Goal: Navigation & Orientation: Find specific page/section

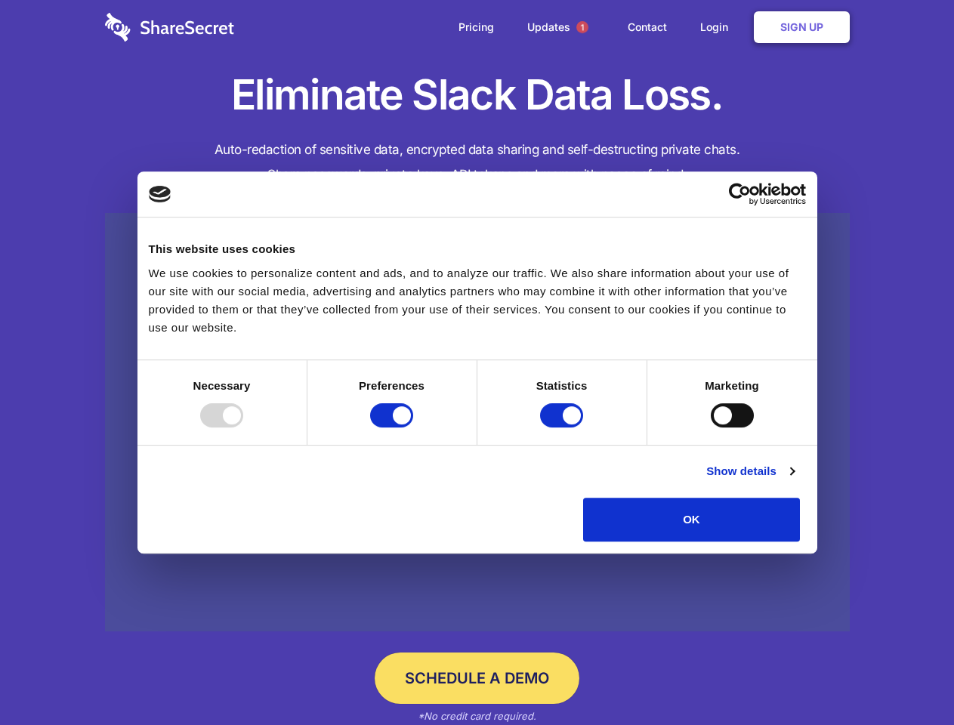
click at [243, 428] on div at bounding box center [221, 416] width 43 height 24
click at [413, 428] on input "Preferences" at bounding box center [391, 416] width 43 height 24
checkbox input "false"
click at [564, 428] on input "Statistics" at bounding box center [561, 416] width 43 height 24
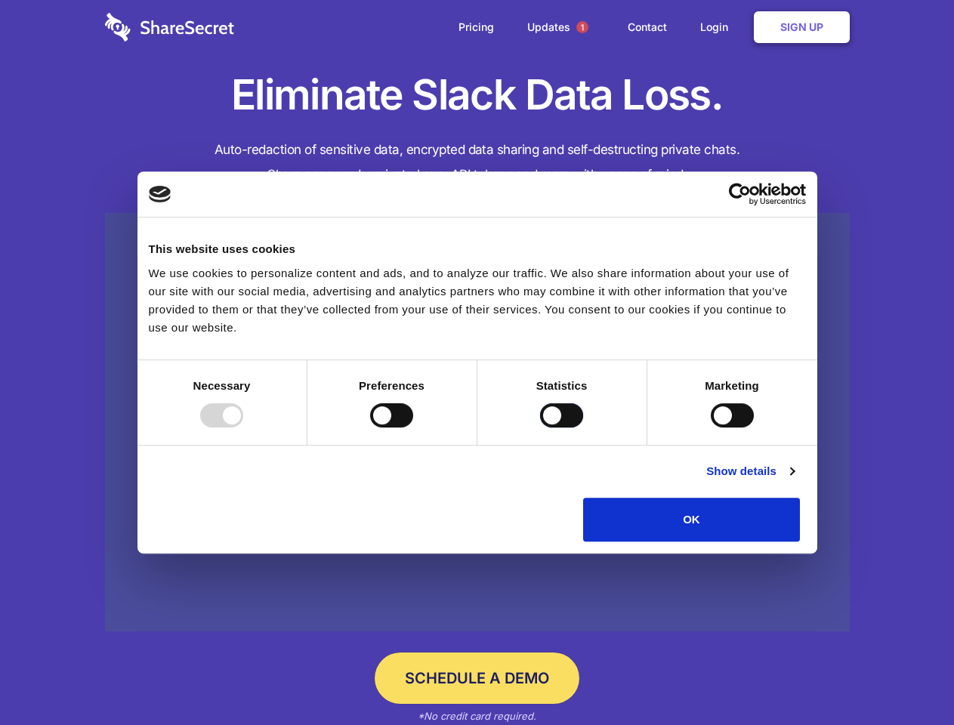
checkbox input "false"
click at [711, 428] on input "Marketing" at bounding box center [732, 416] width 43 height 24
checkbox input "true"
click at [794, 481] on link "Show details" at bounding box center [751, 471] width 88 height 18
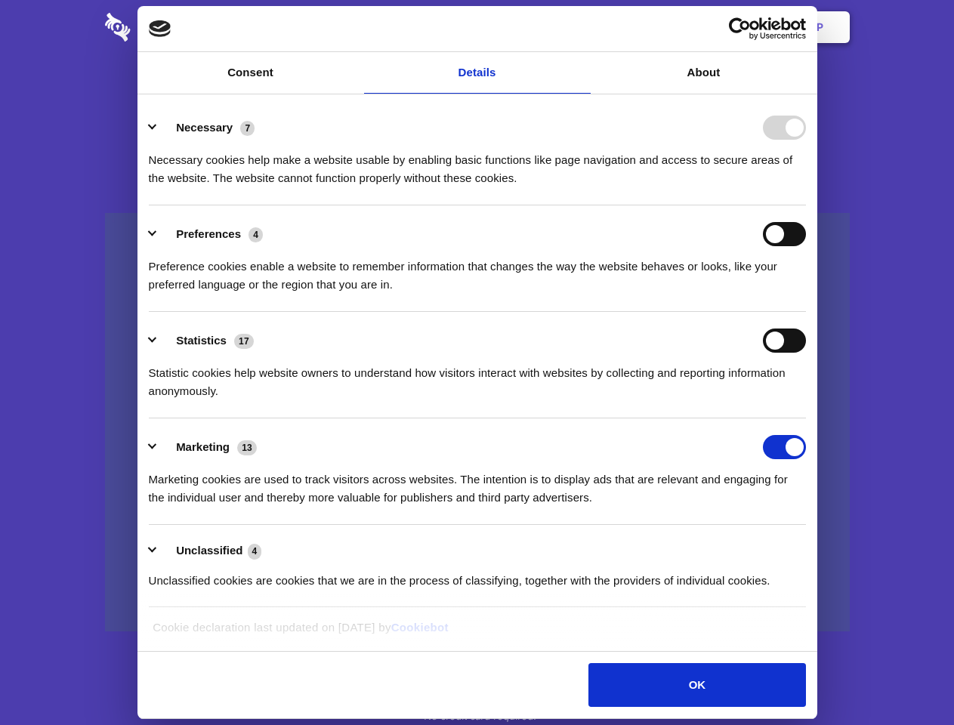
click at [806, 206] on li "Necessary 7 Necessary cookies help make a website usable by enabling basic func…" at bounding box center [477, 152] width 657 height 107
click at [582, 27] on span "1" at bounding box center [583, 27] width 12 height 12
